Goal: Communication & Community: Answer question/provide support

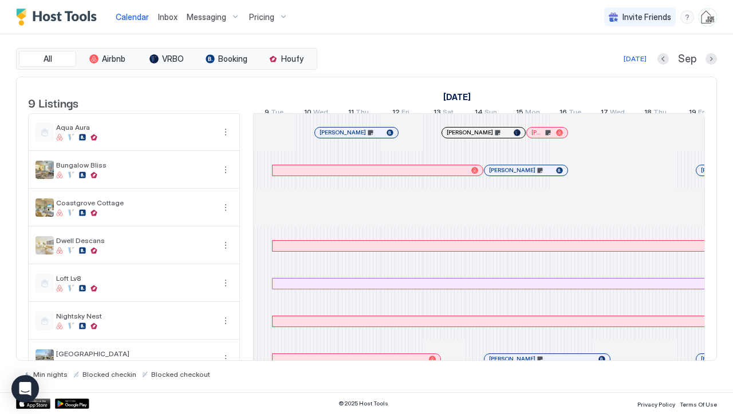
scroll to position [0, 636]
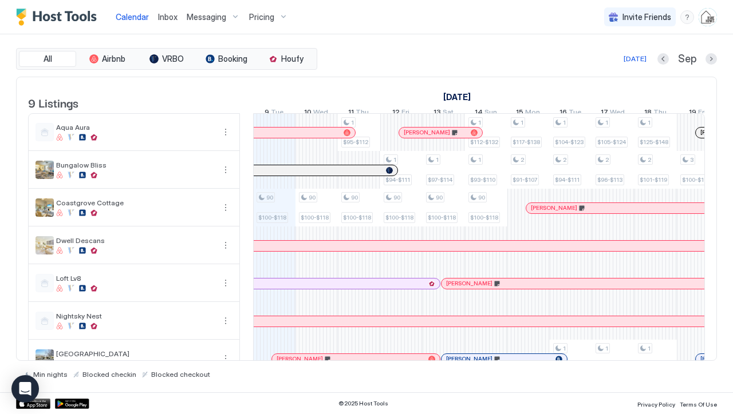
click at [169, 14] on span "Inbox" at bounding box center [167, 17] width 19 height 10
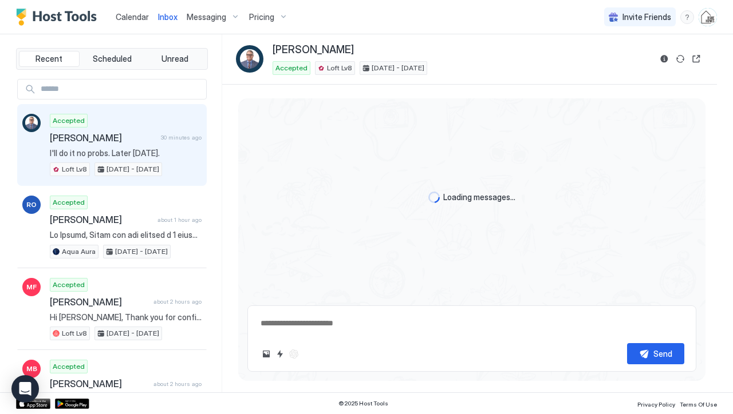
scroll to position [2476, 0]
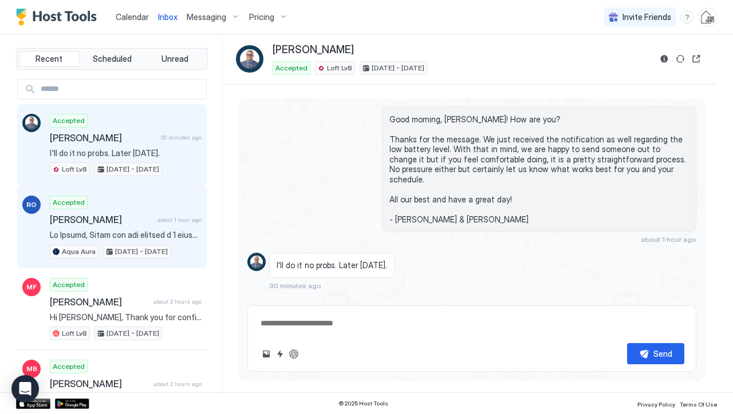
click at [122, 214] on span "[PERSON_NAME]" at bounding box center [101, 219] width 103 height 11
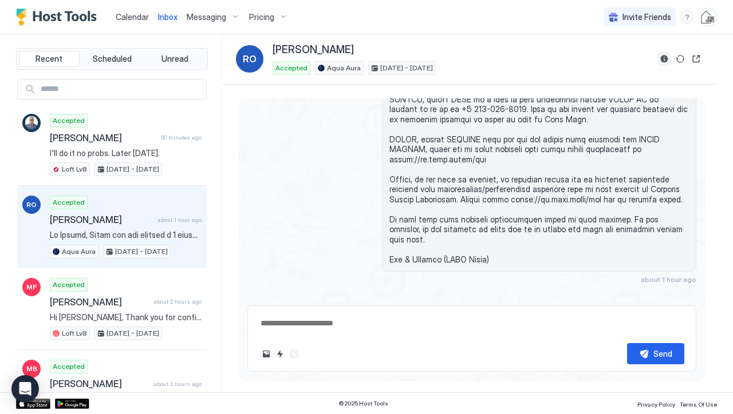
click at [660, 57] on button "Reservation information" at bounding box center [664, 59] width 14 height 14
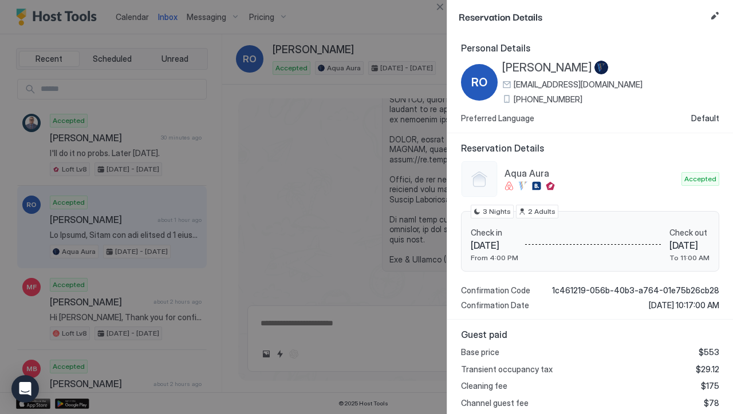
click at [547, 87] on span "[EMAIL_ADDRESS][DOMAIN_NAME]" at bounding box center [578, 85] width 129 height 10
type textarea "*"
